Goal: Learn about a topic: Learn about a topic

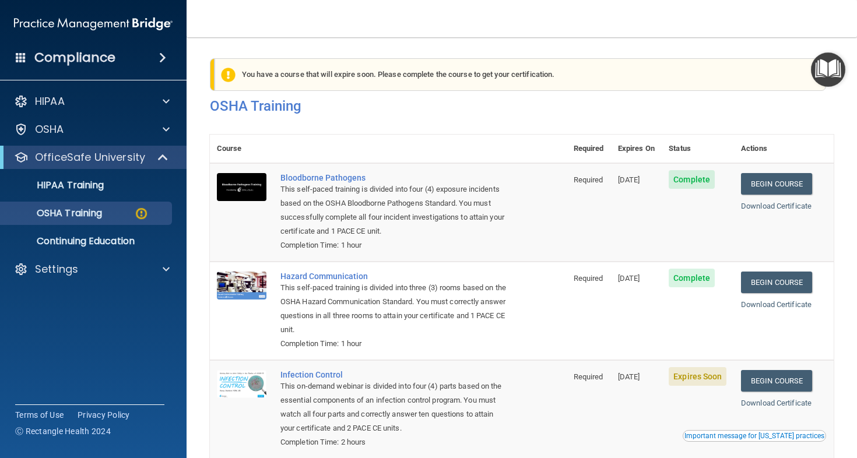
scroll to position [134, 0]
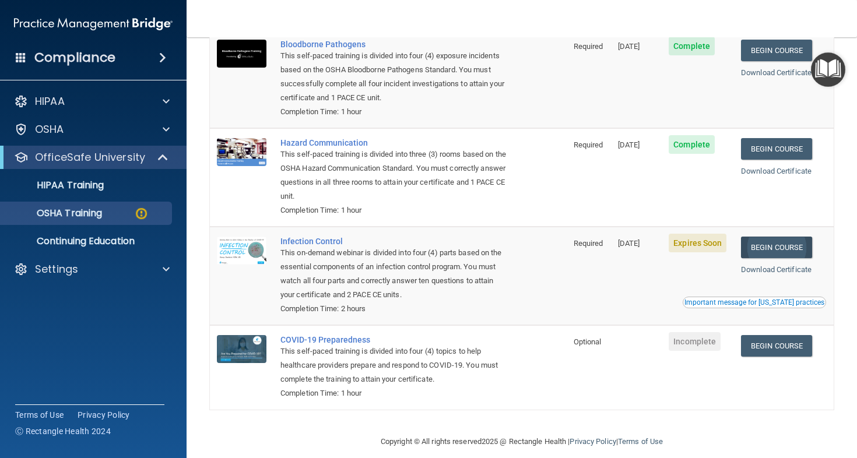
click at [765, 244] on link "Begin Course" at bounding box center [776, 248] width 71 height 22
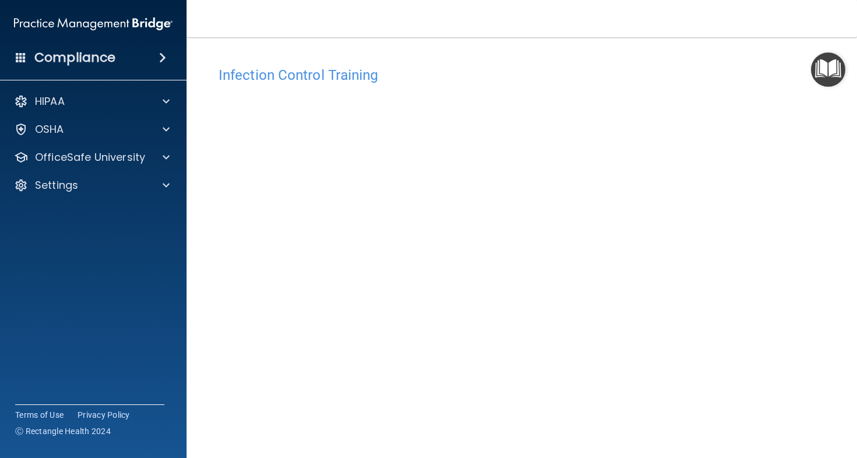
scroll to position [40, 0]
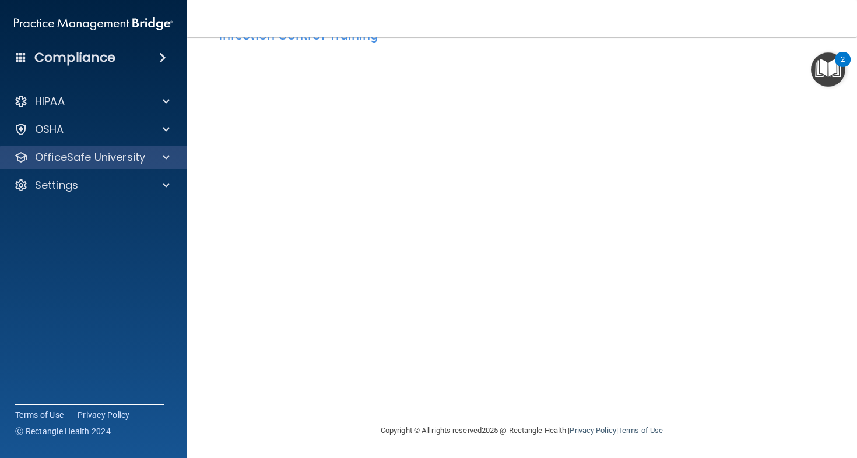
click at [58, 164] on p "OfficeSafe University" at bounding box center [90, 157] width 110 height 14
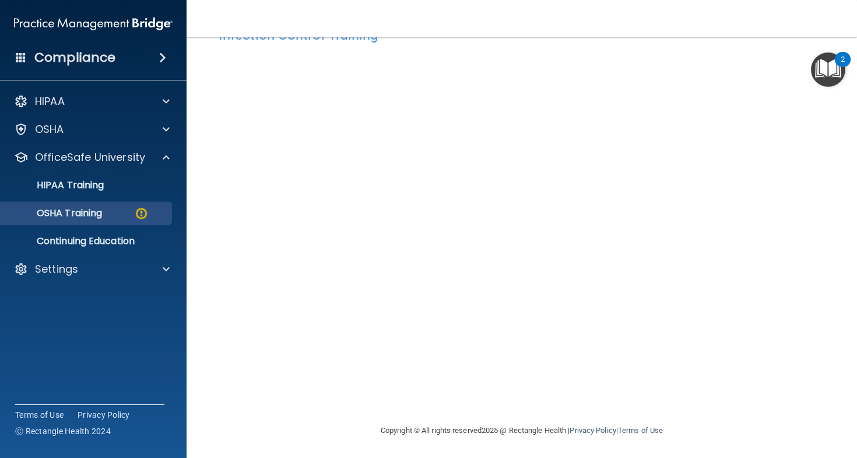
click at [123, 213] on div "OSHA Training" at bounding box center [87, 214] width 159 height 12
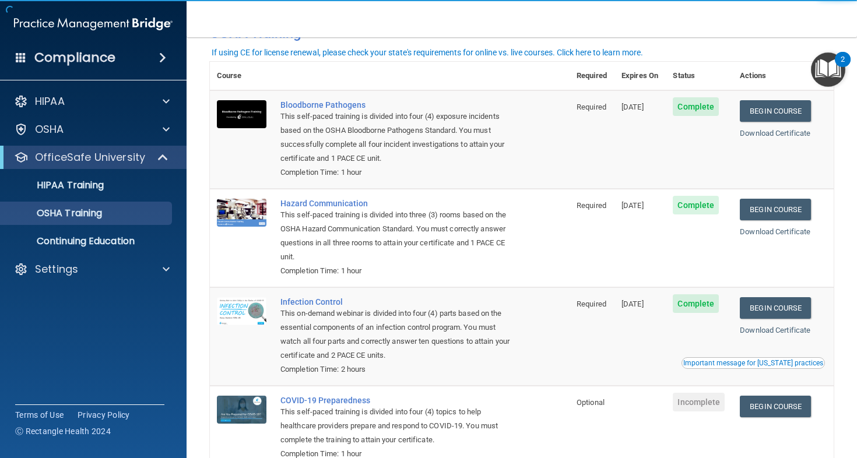
scroll to position [101, 0]
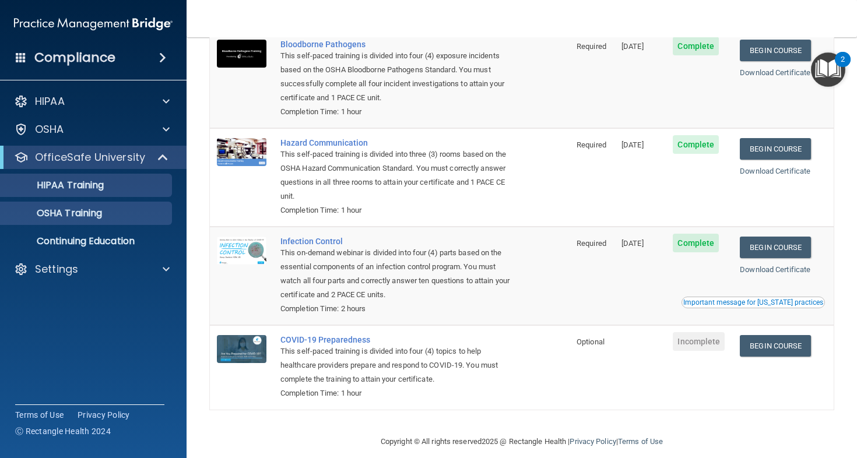
click at [103, 191] on p "HIPAA Training" at bounding box center [56, 186] width 96 height 12
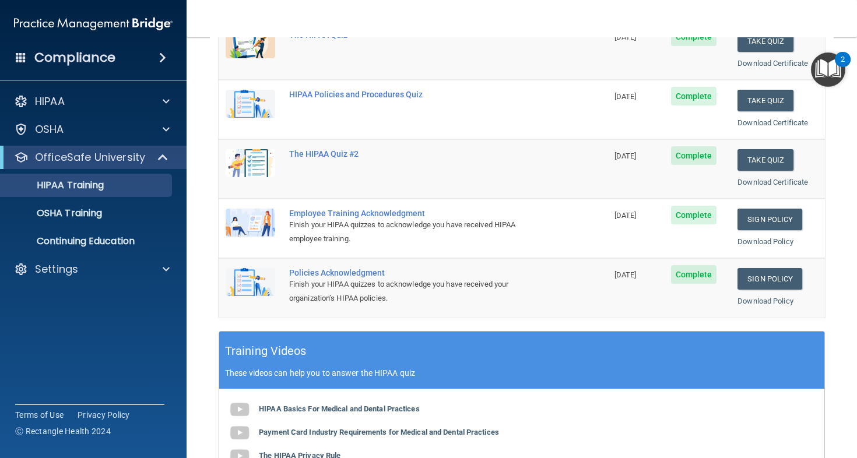
scroll to position [411, 0]
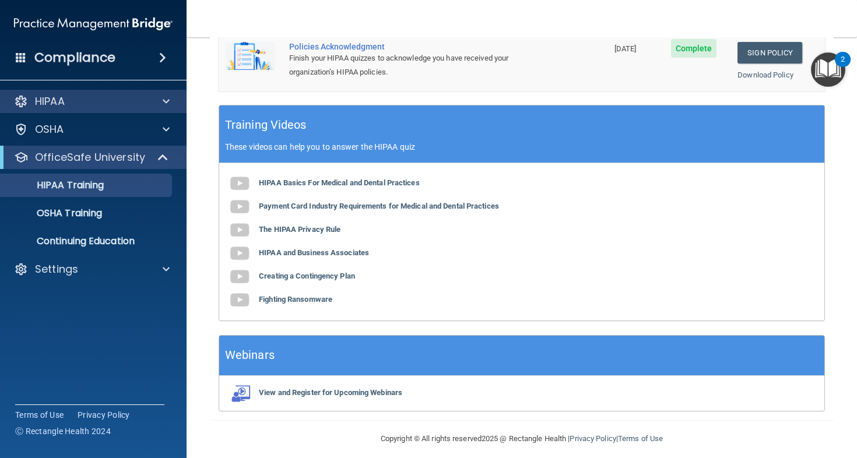
click at [101, 107] on div "HIPAA" at bounding box center [77, 101] width 145 height 14
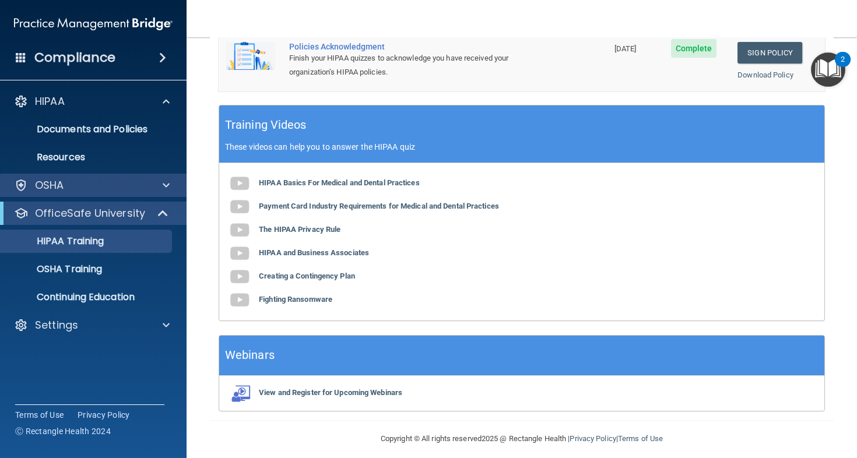
click at [102, 181] on div "OSHA" at bounding box center [77, 185] width 145 height 14
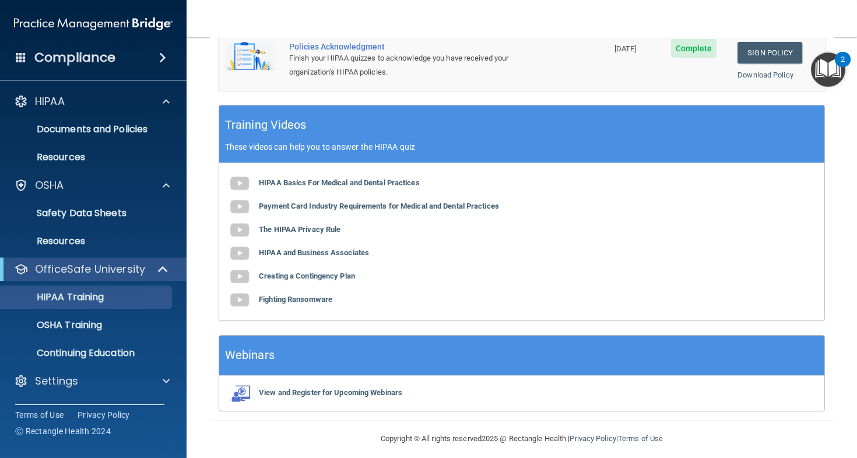
drag, startPoint x: 103, startPoint y: 183, endPoint x: 108, endPoint y: 173, distance: 11.0
click at [103, 183] on div "OSHA" at bounding box center [77, 185] width 145 height 14
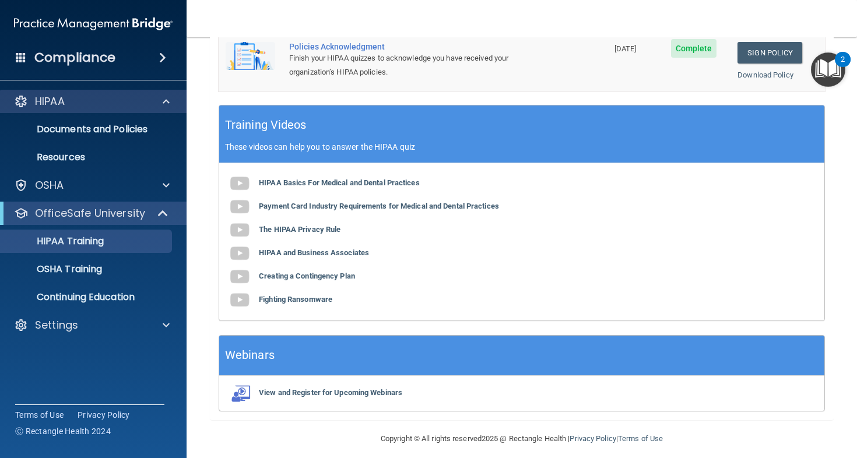
click at [103, 108] on div "HIPAA" at bounding box center [93, 101] width 187 height 23
